Goal: Task Accomplishment & Management: Use online tool/utility

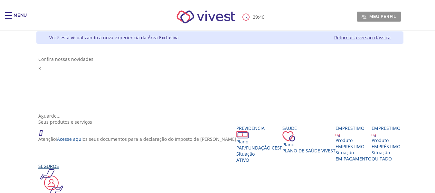
scroll to position [64, 0]
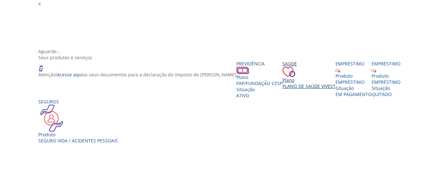
click at [283, 77] on div "Plano" at bounding box center [309, 80] width 53 height 6
click at [283, 83] on span "Plano de Saúde VIVEST" at bounding box center [309, 86] width 53 height 6
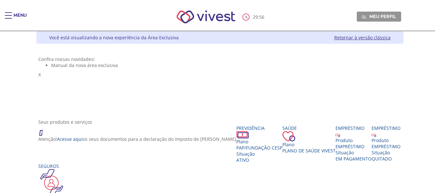
scroll to position [129, 0]
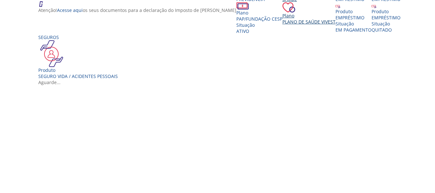
click at [285, 25] on span "Plano de Saúde VIVEST" at bounding box center [309, 22] width 53 height 6
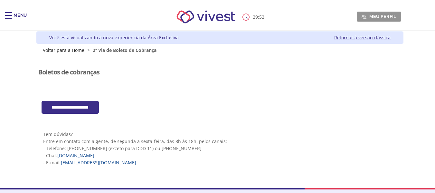
click at [74, 111] on input "**********" at bounding box center [70, 107] width 57 height 13
